Goal: Complete application form: Complete application form

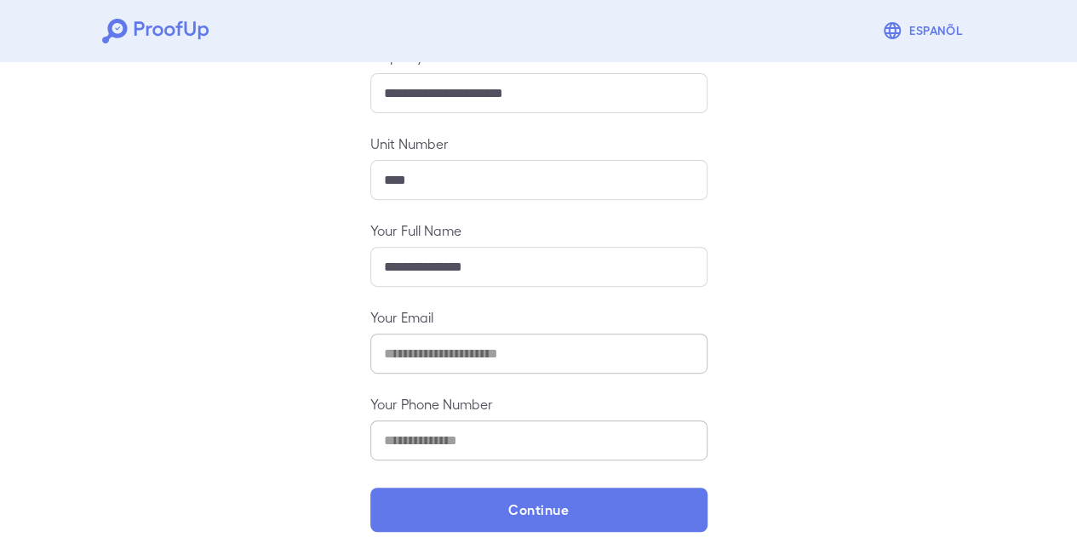
scroll to position [233, 0]
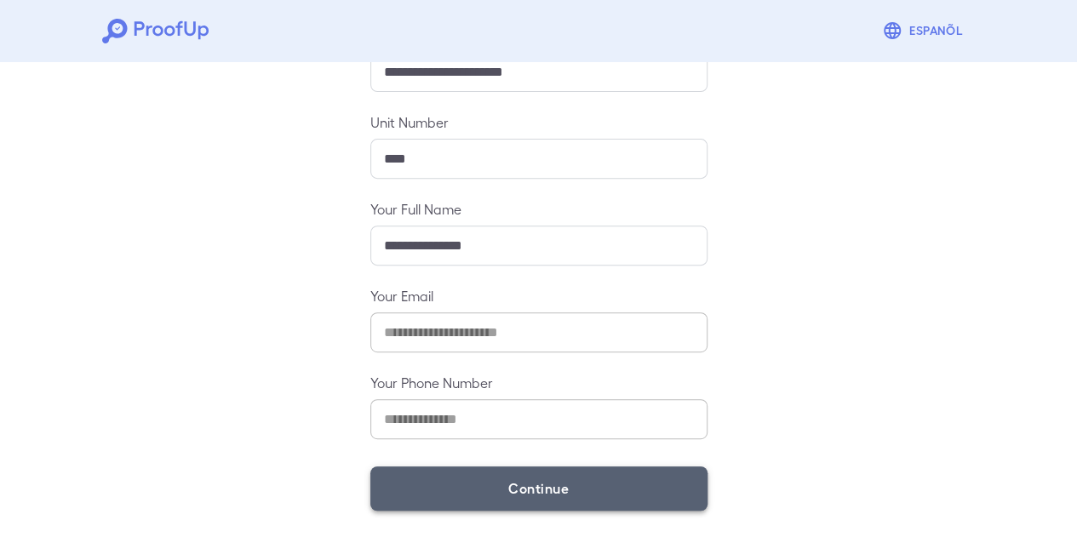
click at [472, 495] on button "Continue" at bounding box center [538, 488] width 337 height 44
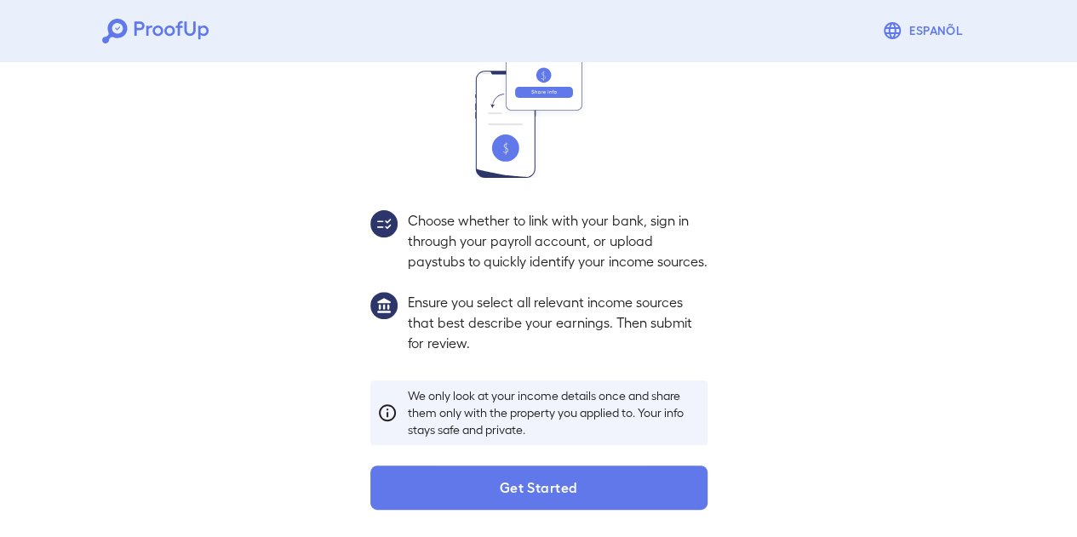
scroll to position [209, 0]
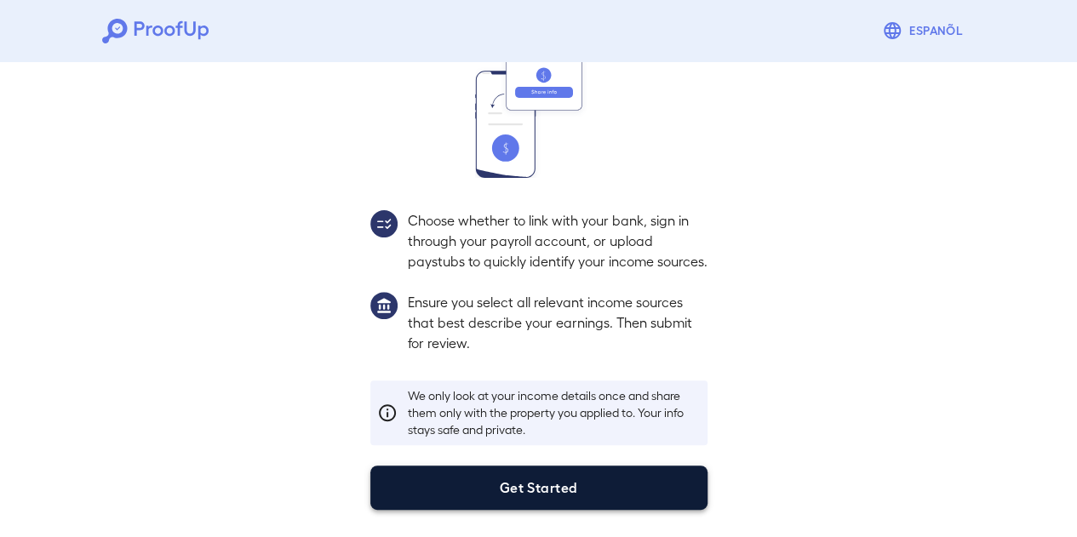
click at [478, 484] on button "Get Started" at bounding box center [538, 488] width 337 height 44
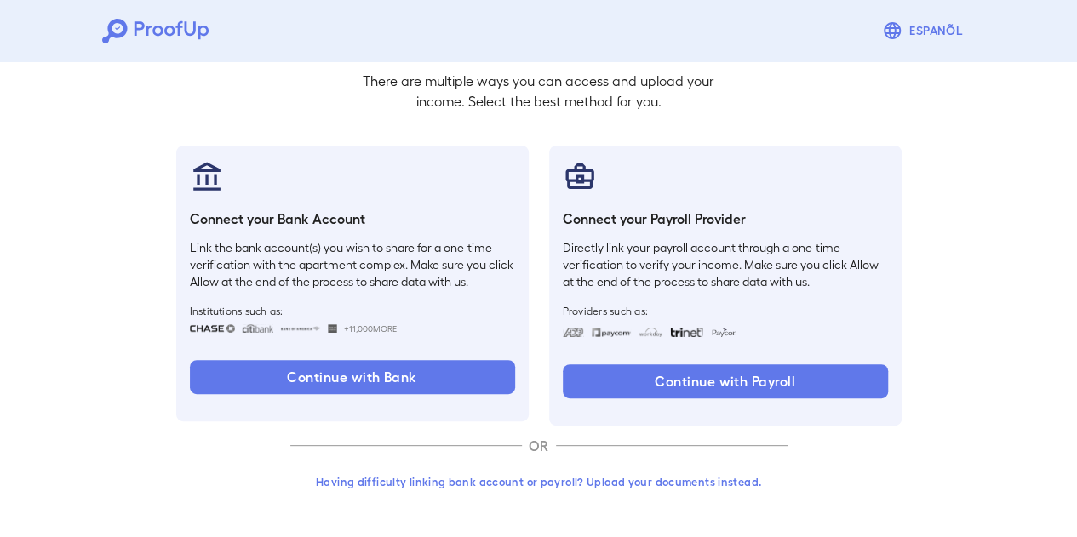
scroll to position [112, 0]
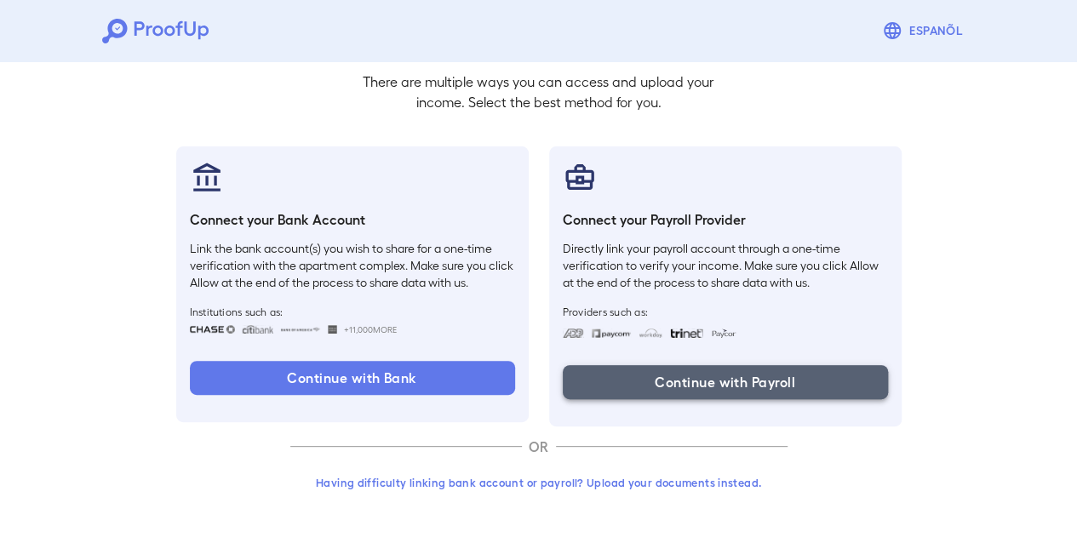
click at [681, 382] on button "Continue with Payroll" at bounding box center [725, 382] width 325 height 34
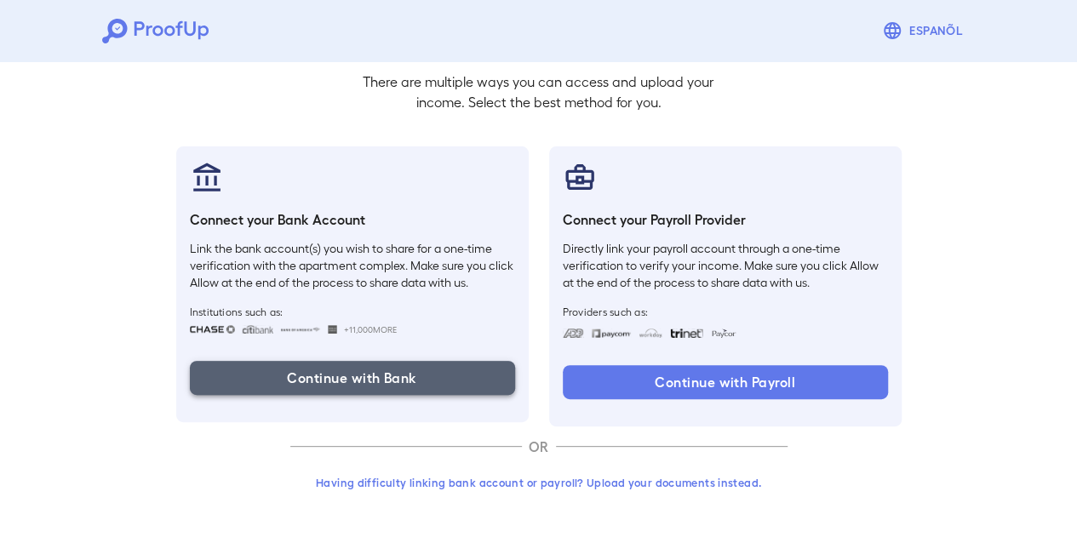
click at [430, 387] on button "Continue with Bank" at bounding box center [352, 378] width 325 height 34
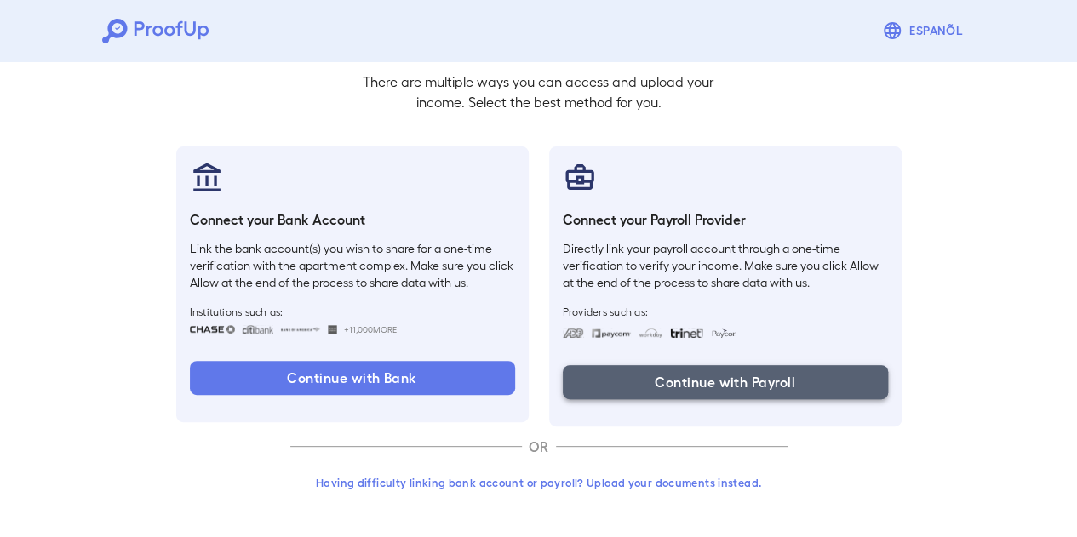
click at [689, 379] on button "Continue with Payroll" at bounding box center [725, 382] width 325 height 34
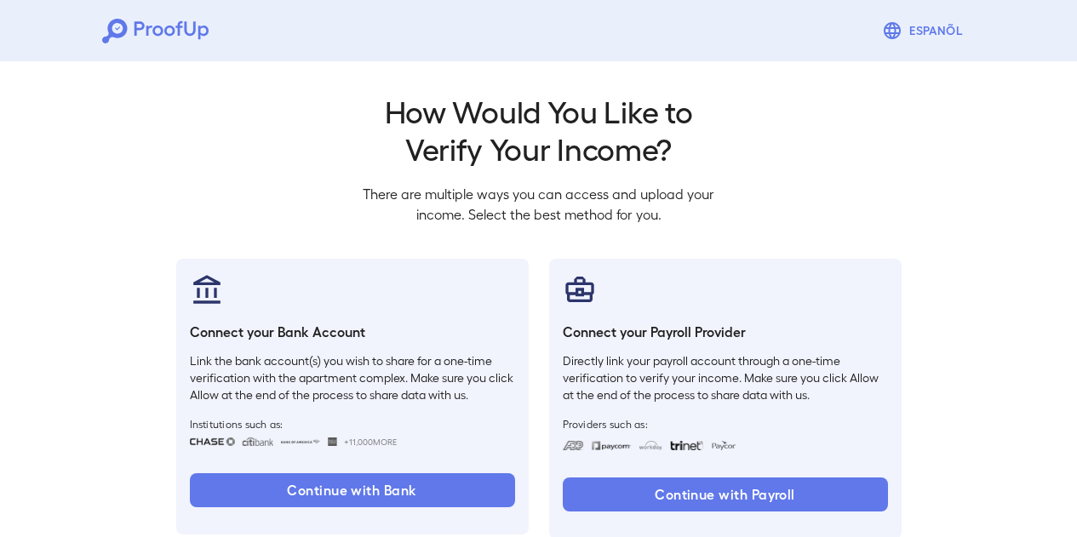
scroll to position [112, 0]
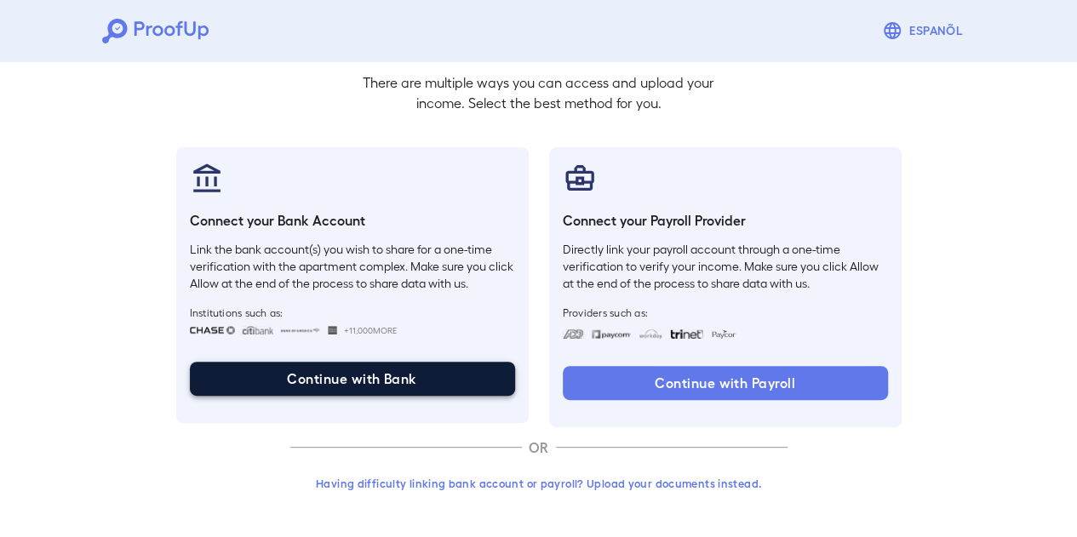
click at [366, 380] on button "Continue with Bank" at bounding box center [352, 379] width 325 height 34
click at [311, 373] on button "Continue with Bank" at bounding box center [352, 379] width 325 height 34
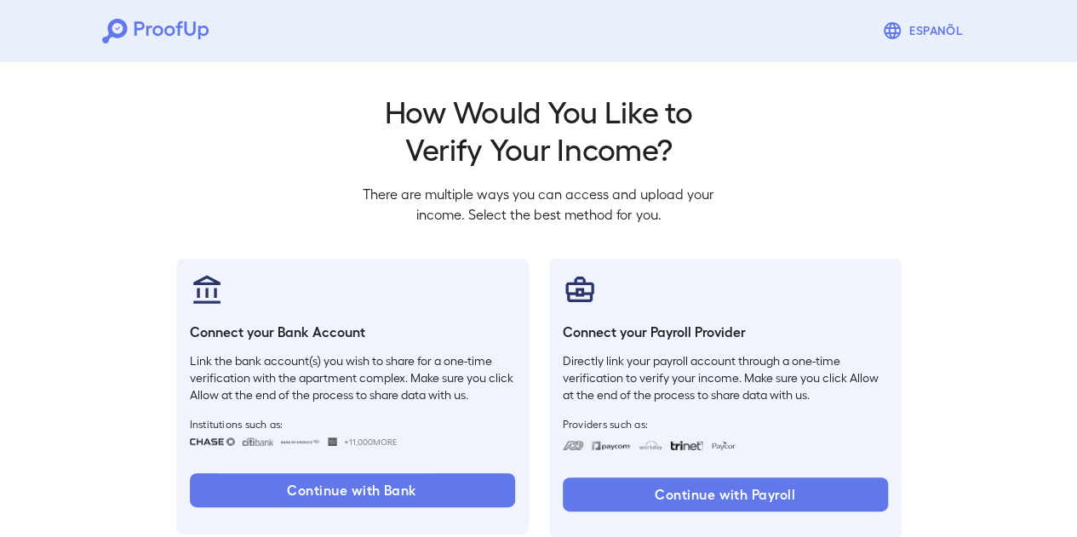
scroll to position [112, 0]
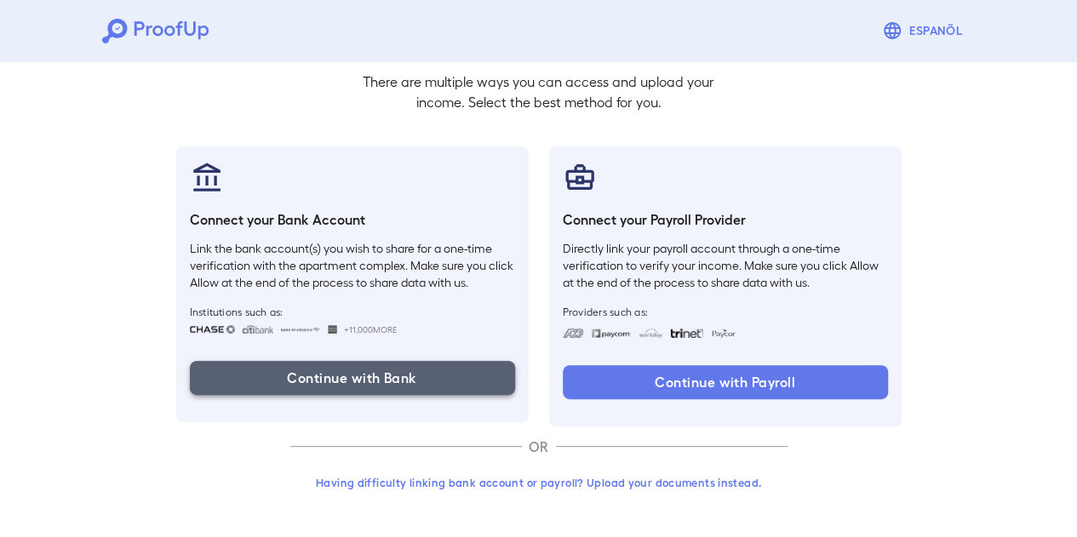
click at [393, 375] on button "Continue with Bank" at bounding box center [352, 378] width 325 height 34
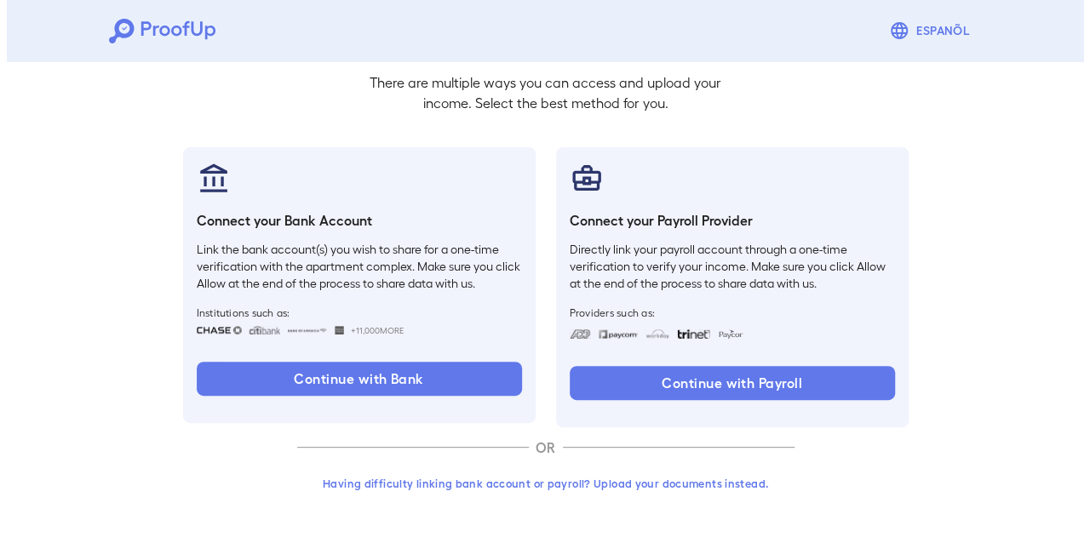
scroll to position [112, 0]
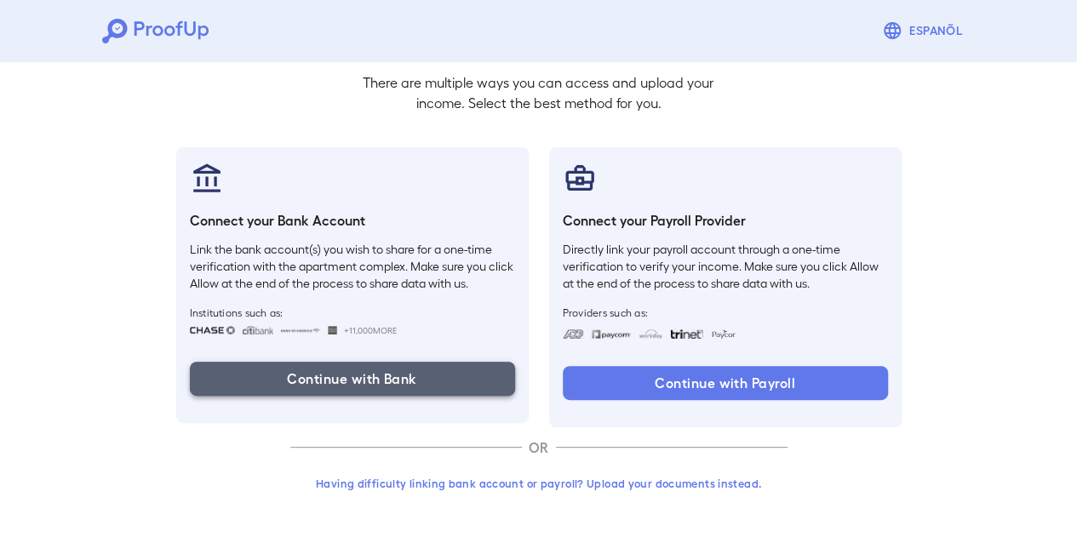
click at [248, 377] on button "Continue with Bank" at bounding box center [352, 379] width 325 height 34
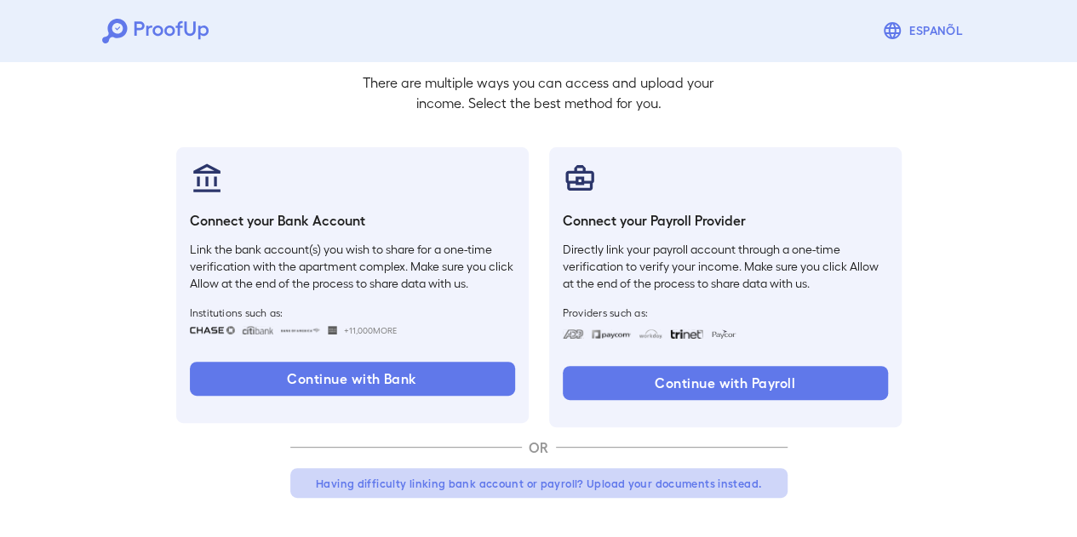
click at [466, 479] on button "Having difficulty linking bank account or payroll? Upload your documents instea…" at bounding box center [538, 483] width 497 height 31
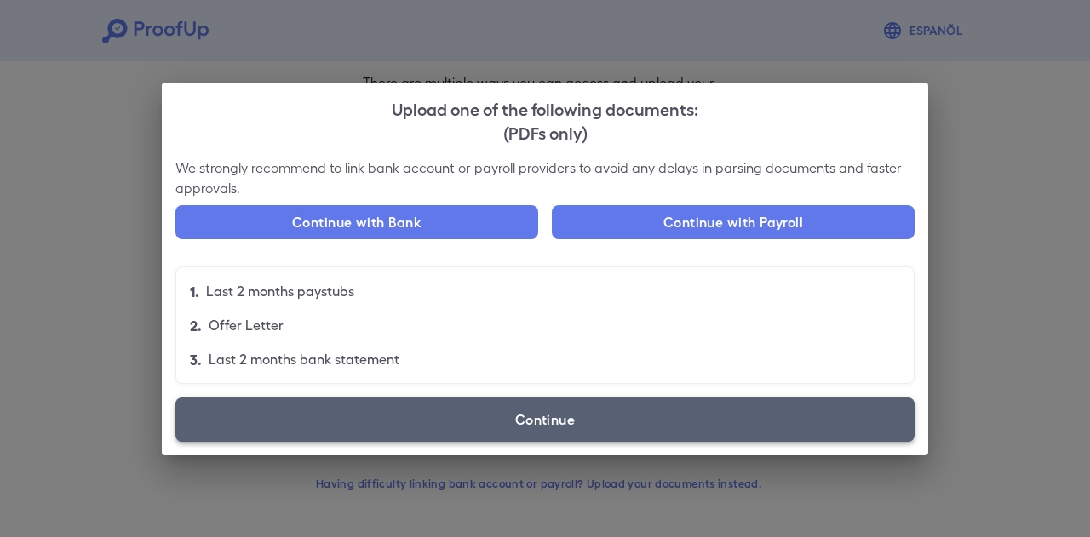
click at [465, 413] on label "Continue" at bounding box center [544, 419] width 739 height 44
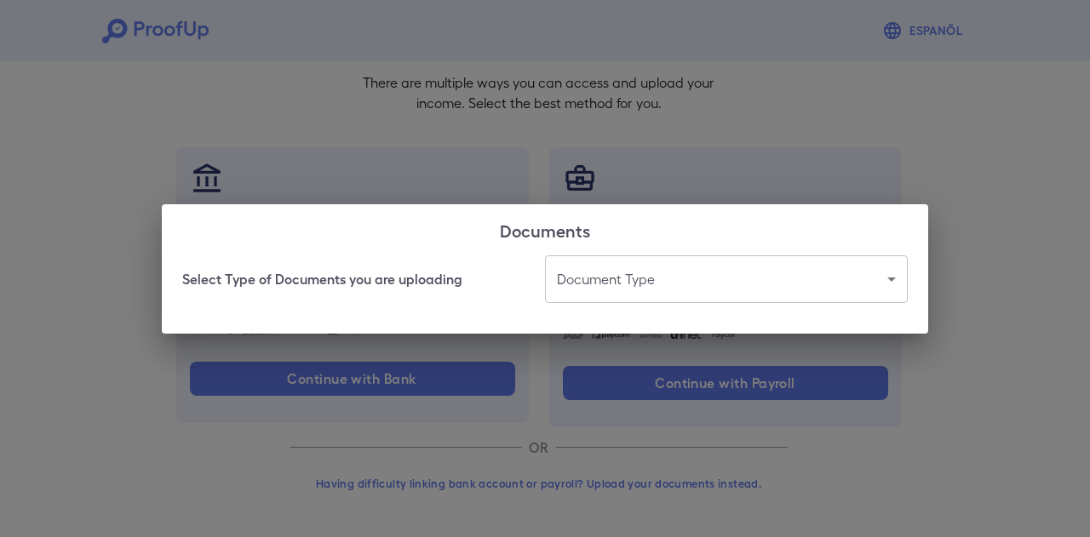
click at [615, 297] on body "Espanõl Go back How Would You Like to Verify Your Income? There are multiple wa…" at bounding box center [545, 213] width 1090 height 650
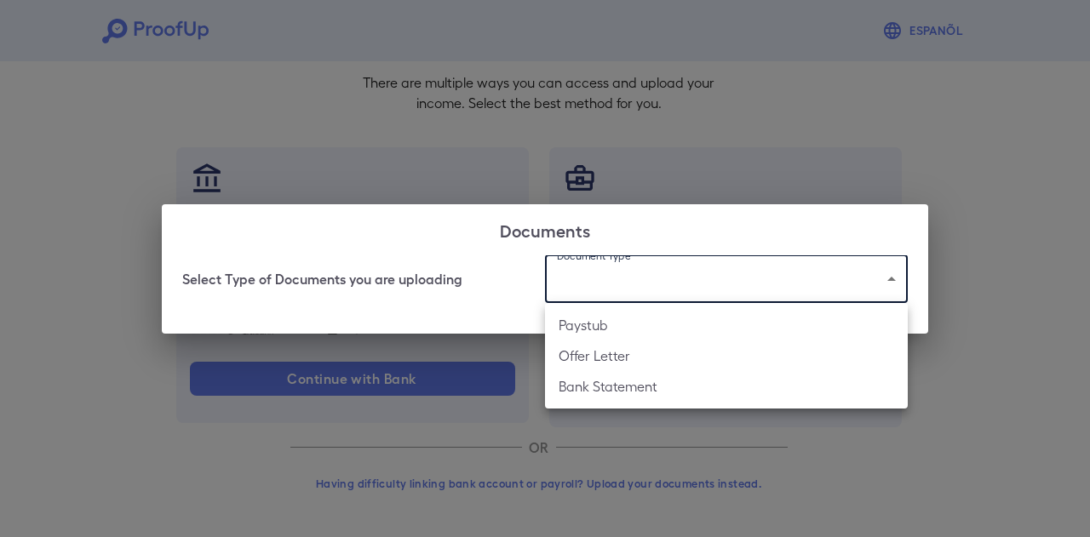
click at [596, 358] on li "Offer Letter" at bounding box center [726, 355] width 363 height 31
type input "**********"
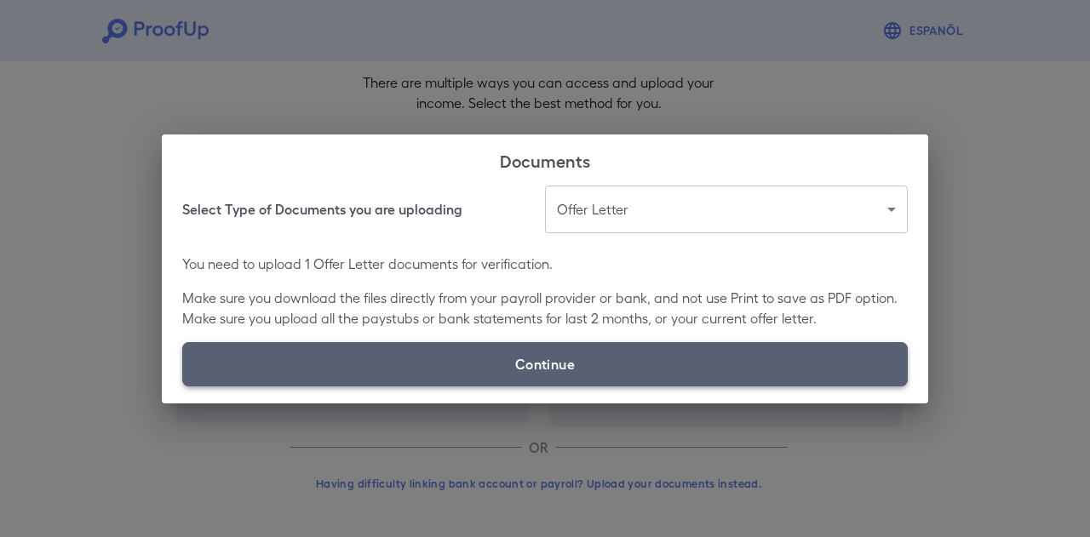
click at [501, 358] on label "Continue" at bounding box center [544, 364] width 725 height 44
click at [183, 386] on input "Continue" at bounding box center [182, 386] width 1 height 1
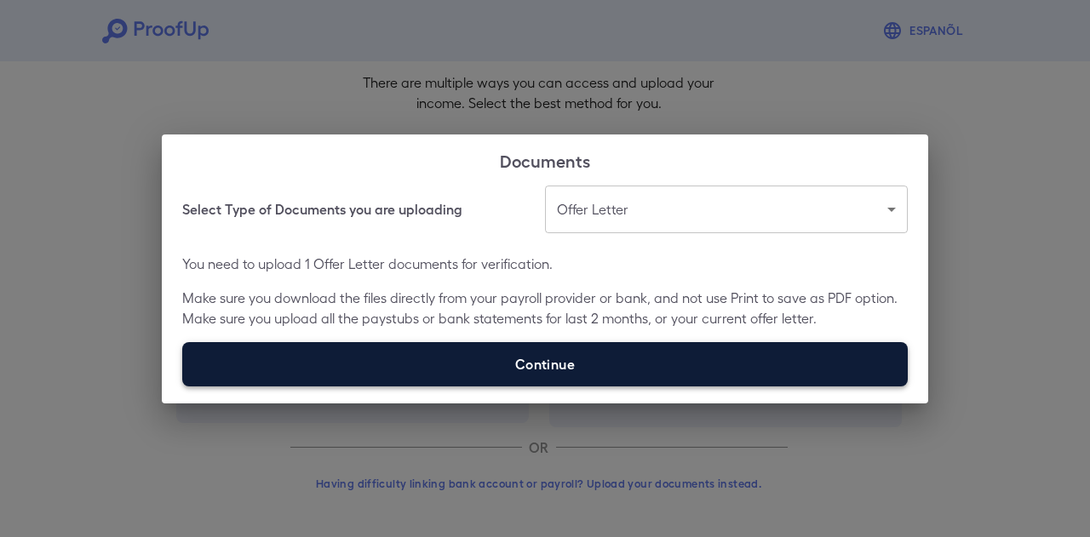
type input "**********"
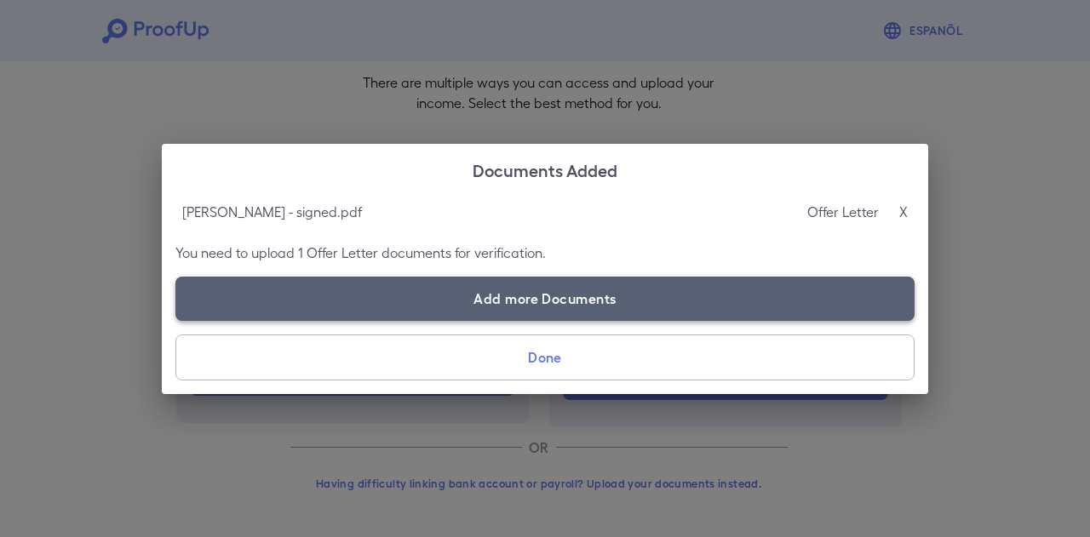
click at [291, 295] on label "Add more Documents" at bounding box center [544, 299] width 739 height 44
click at [176, 320] on input "Add more Documents" at bounding box center [175, 320] width 1 height 1
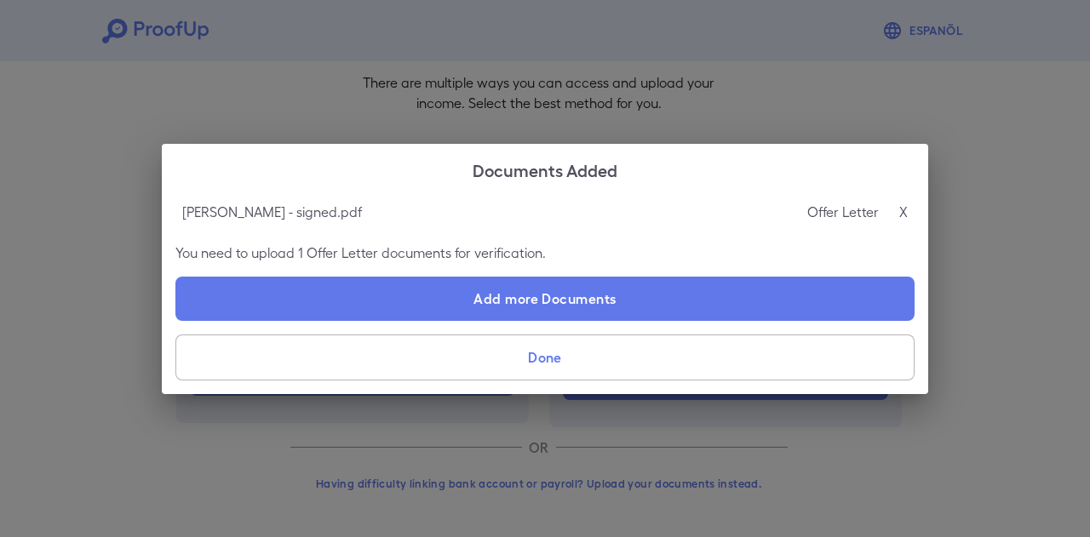
click at [570, 356] on button "Done" at bounding box center [544, 358] width 739 height 46
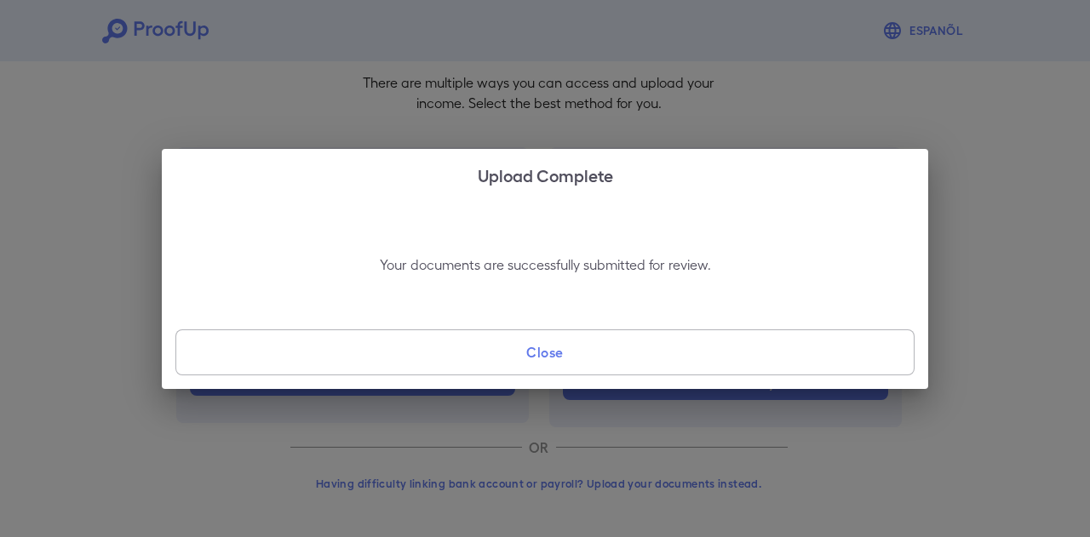
click at [552, 357] on button "Close" at bounding box center [544, 352] width 739 height 46
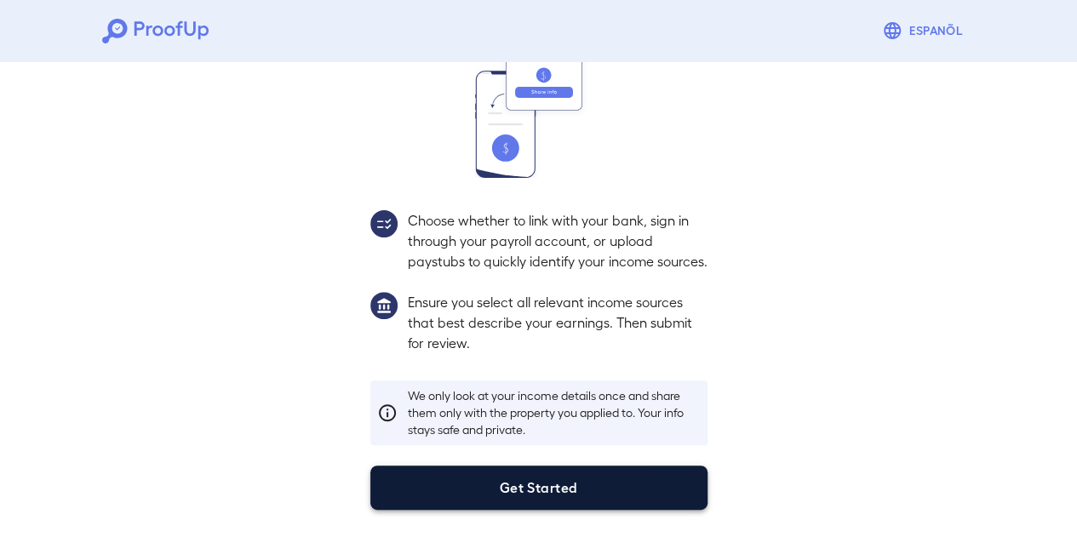
click at [396, 476] on button "Get Started" at bounding box center [538, 488] width 337 height 44
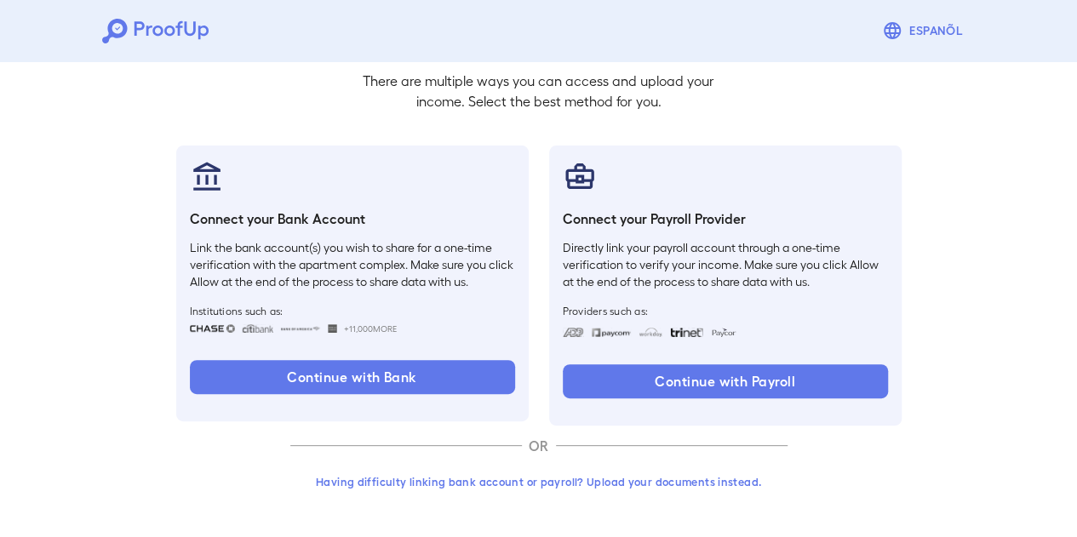
scroll to position [112, 0]
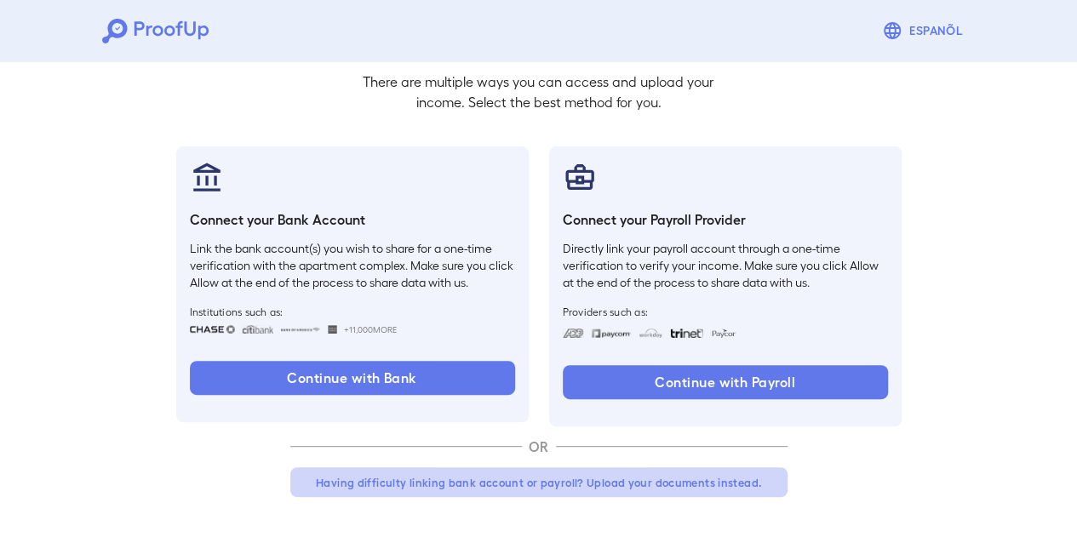
click at [468, 478] on button "Having difficulty linking bank account or payroll? Upload your documents instea…" at bounding box center [538, 482] width 497 height 31
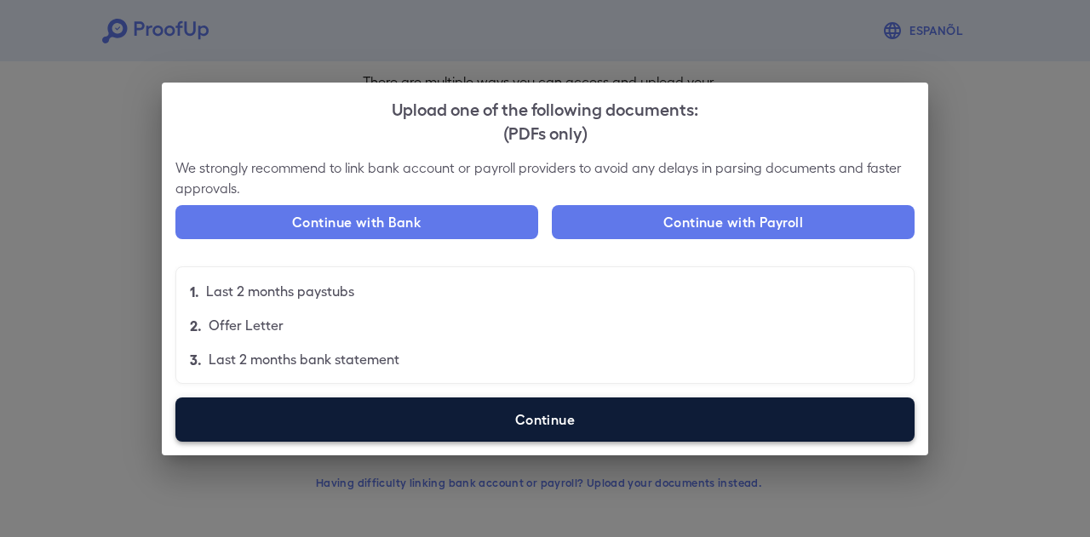
click at [615, 410] on label "Continue" at bounding box center [544, 419] width 739 height 44
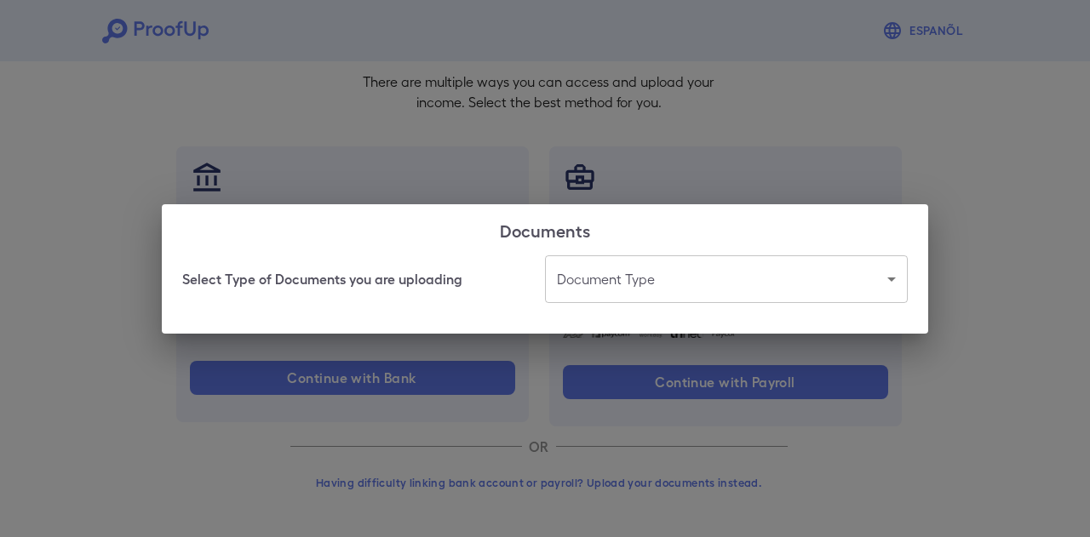
click at [654, 277] on body "Espanõl Go back How Would You Like to Verify Your Income? There are multiple wa…" at bounding box center [545, 213] width 1090 height 650
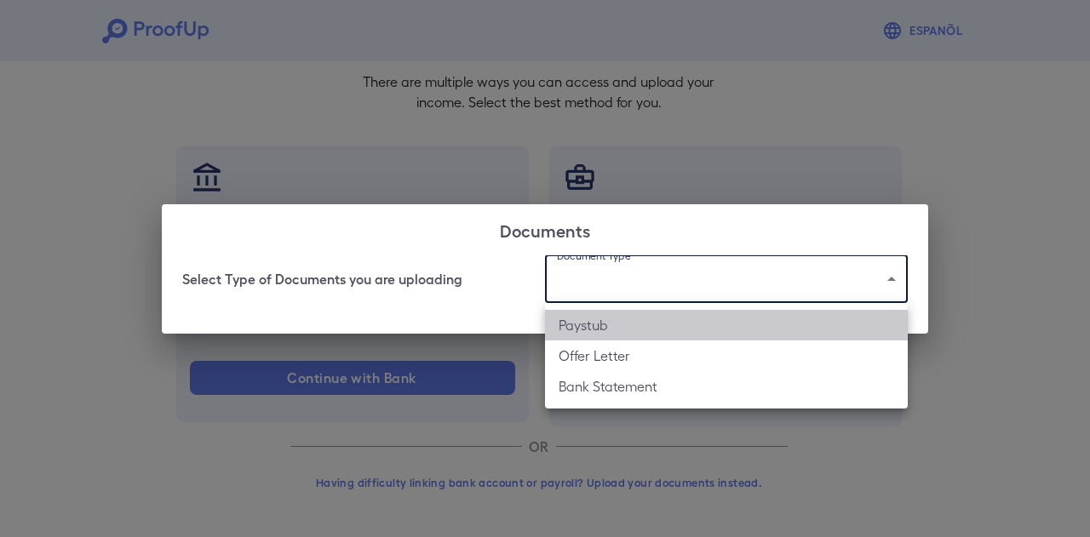
click at [625, 321] on li "Paystub" at bounding box center [726, 325] width 363 height 31
type input "*******"
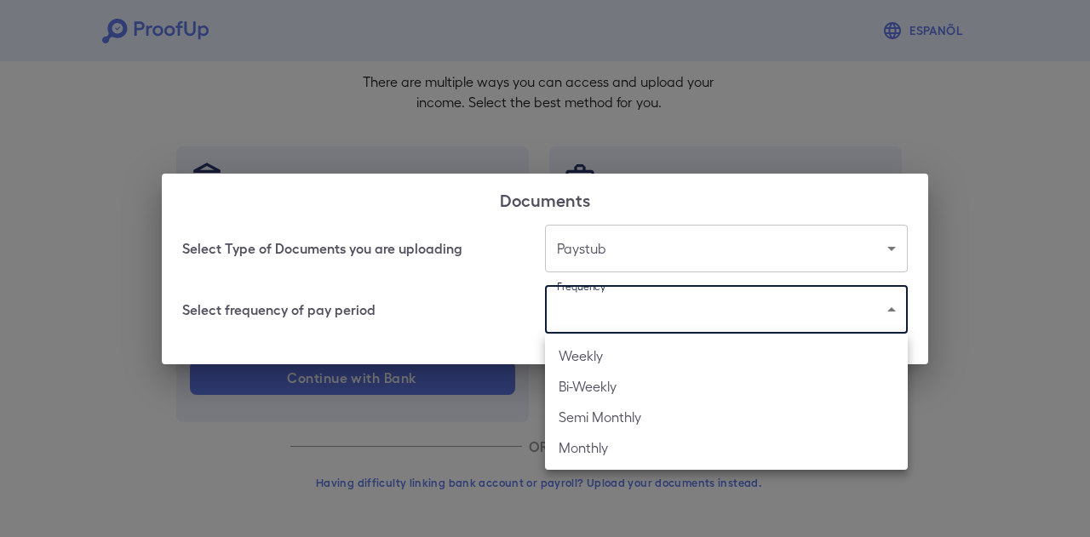
click at [628, 327] on body "Espanõl Go back How Would You Like to Verify Your Income? There are multiple wa…" at bounding box center [545, 213] width 1090 height 650
click at [612, 389] on li "Bi-Weekly" at bounding box center [726, 386] width 363 height 31
type input "*********"
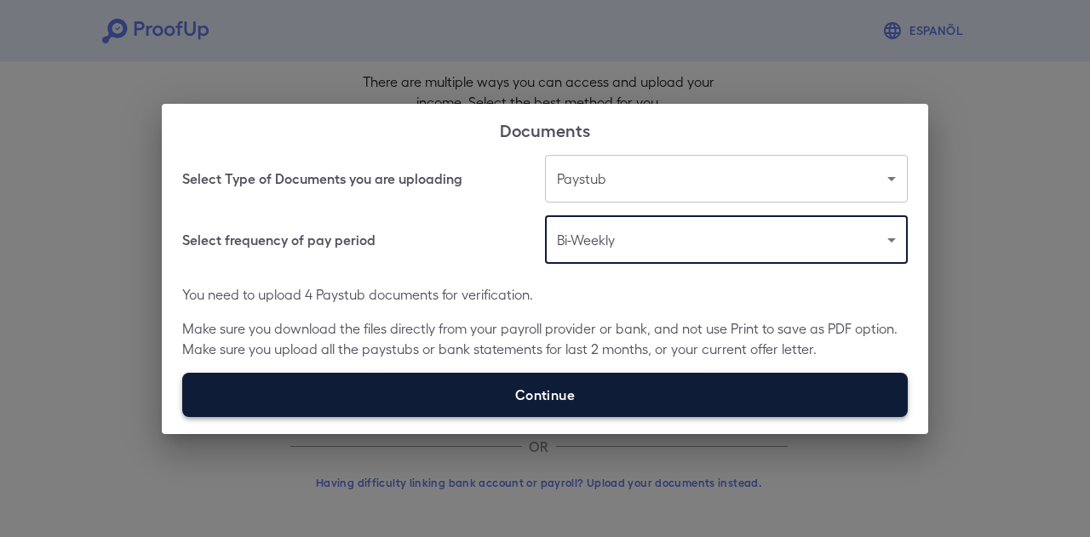
click at [537, 391] on label "Continue" at bounding box center [544, 395] width 725 height 44
click at [183, 416] on input "Continue" at bounding box center [182, 416] width 1 height 1
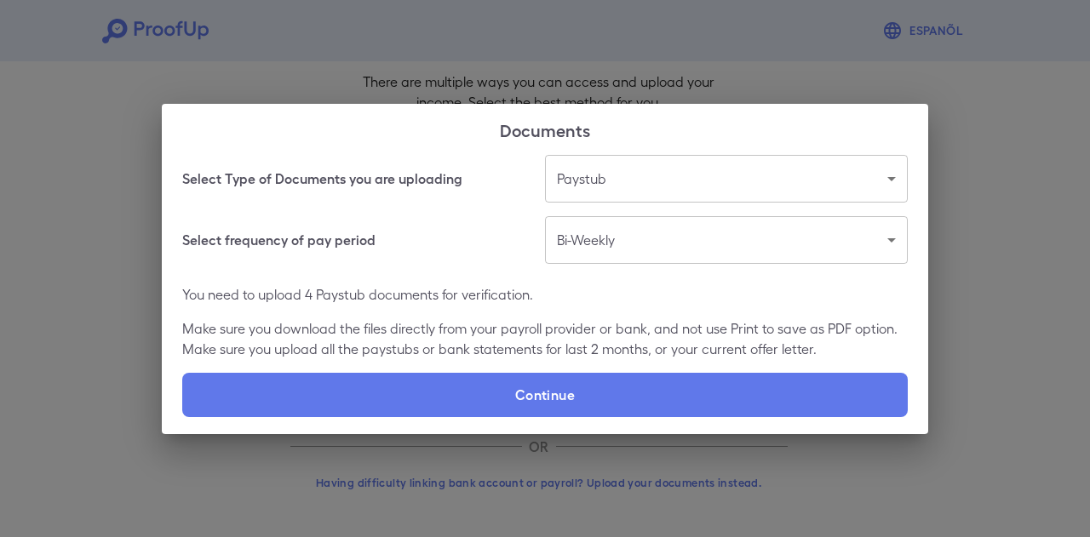
click at [699, 54] on div "Documents Select Type of Documents you are uploading Paystub ******* ​ Select f…" at bounding box center [545, 268] width 1090 height 537
